Goal: Information Seeking & Learning: Understand process/instructions

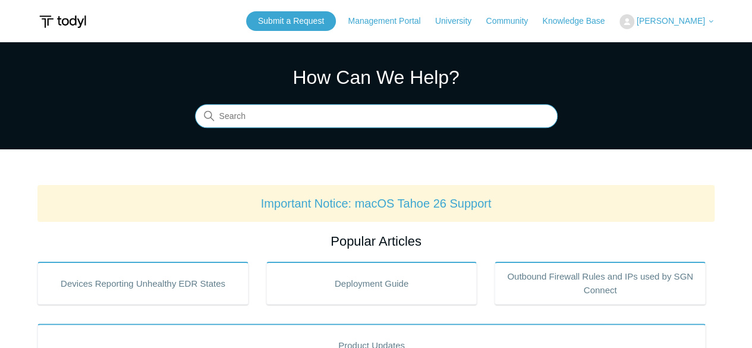
click at [253, 127] on input "Search" at bounding box center [376, 117] width 363 height 24
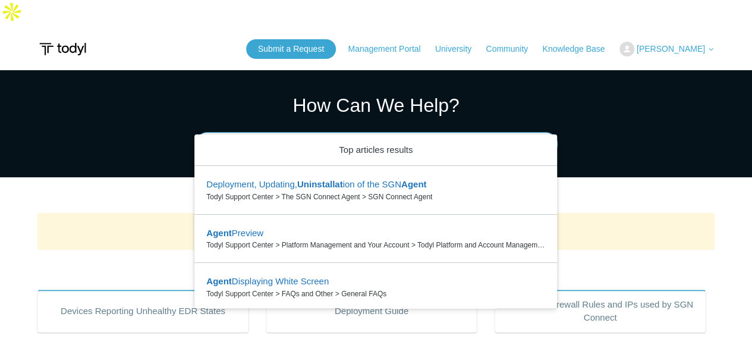
type input "uninstall agent"
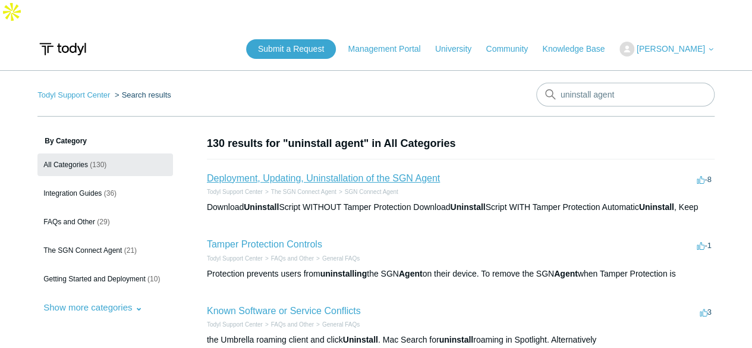
click at [241, 173] on link "Deployment, Updating, Uninstallation of the SGN Agent" at bounding box center [323, 178] width 233 height 10
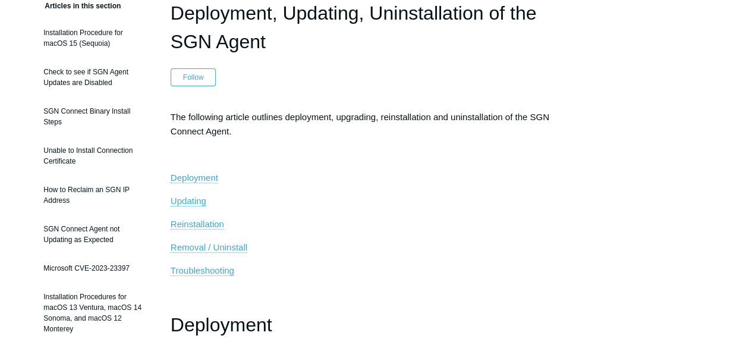
scroll to position [143, 0]
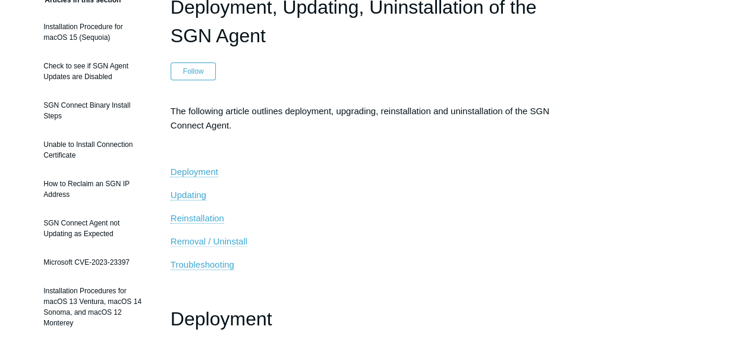
click at [205, 236] on span "Removal / Uninstall" at bounding box center [209, 241] width 77 height 10
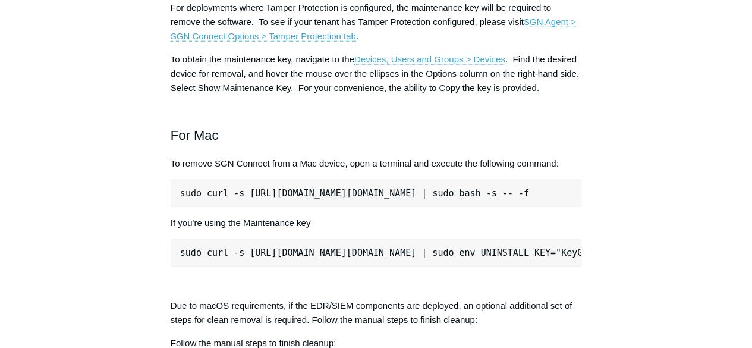
click at [158, 192] on article "Deployment, Updating, Uninstallation of the SGN Agent Follow Not yet followed b…" at bounding box center [376, 264] width 447 height 3386
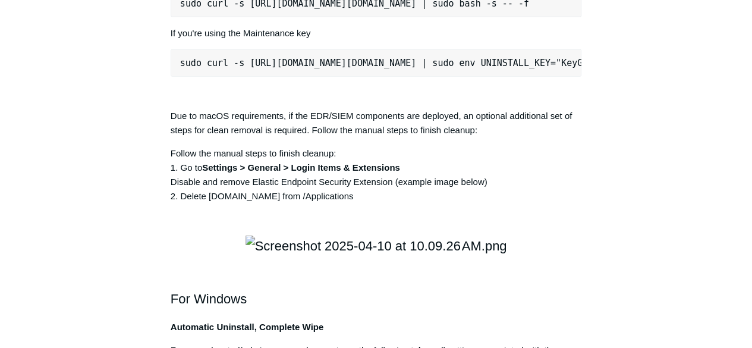
scroll to position [1755, 0]
click at [146, 182] on aside "Articles in this section Installation Procedure for macOS 15 (Sequoia) Check to…" at bounding box center [94, 67] width 115 height 3374
drag, startPoint x: 180, startPoint y: 158, endPoint x: 636, endPoint y: 159, distance: 456.8
click at [636, 159] on div "Articles in this section Installation Procedure for macOS 15 (Sequoia) Check to…" at bounding box center [375, 73] width 677 height 3386
copy pre "sudo curl -s [URL][DOMAIN_NAME][DOMAIN_NAME] | sudo bash -s -- -f"
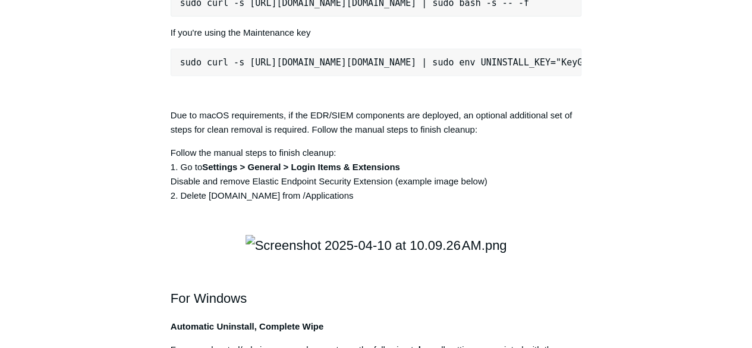
click at [139, 240] on aside "Articles in this section Installation Procedure for macOS 15 (Sequoia) Check to…" at bounding box center [94, 67] width 115 height 3374
click at [112, 244] on aside "Articles in this section Installation Procedure for macOS 15 (Sequoia) Check to…" at bounding box center [94, 67] width 115 height 3374
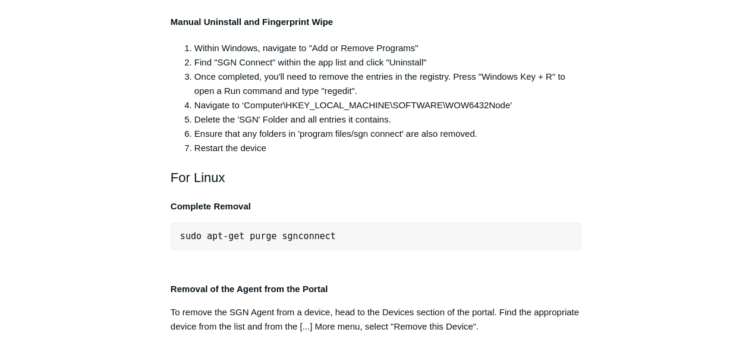
scroll to position [2507, 0]
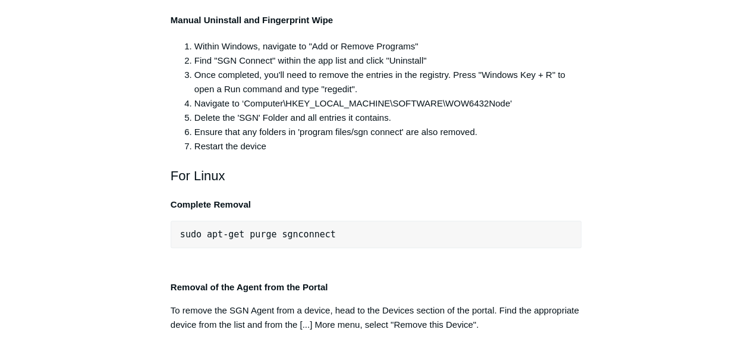
drag, startPoint x: 412, startPoint y: 83, endPoint x: 160, endPoint y: 81, distance: 251.6
copy span ""C:\Program Files\SGN Connect\uninstall.exe""
